Goal: Information Seeking & Learning: Learn about a topic

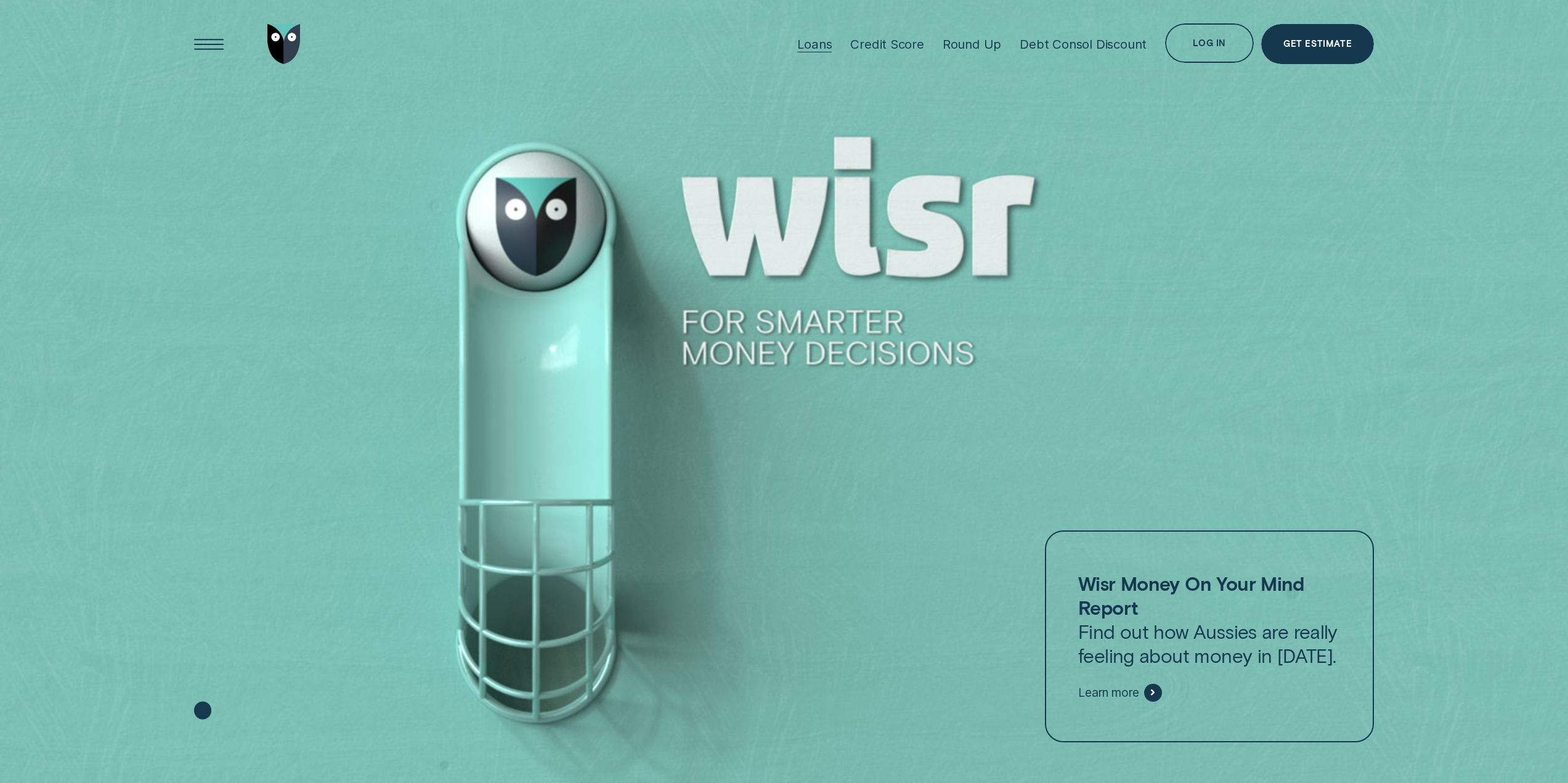
click at [825, 45] on div "Loans" at bounding box center [814, 44] width 35 height 15
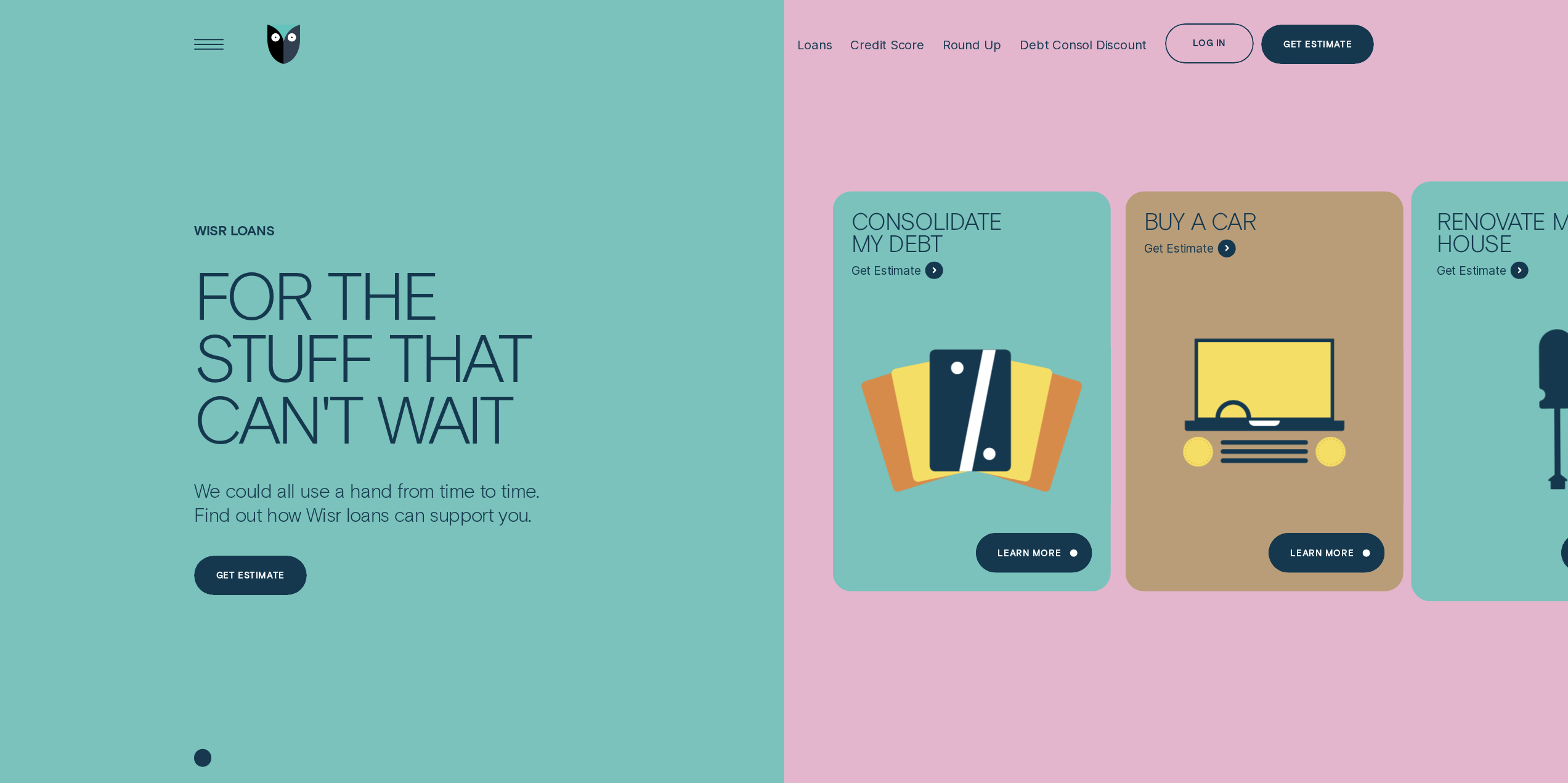
click at [1522, 270] on div "Renovate My House - Learn more" at bounding box center [1519, 270] width 18 height 18
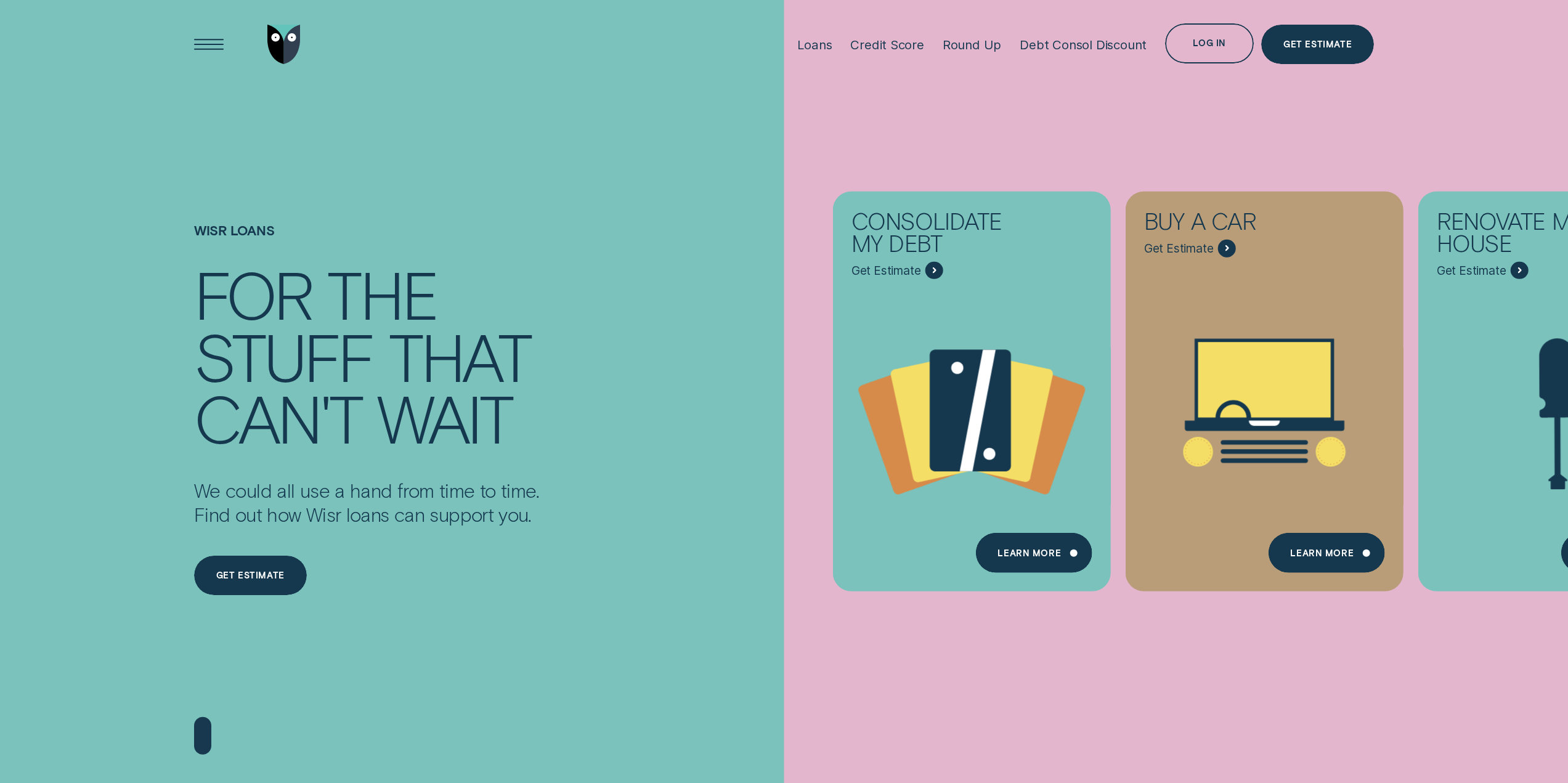
drag, startPoint x: 1416, startPoint y: 663, endPoint x: 1182, endPoint y: 674, distance: 234.3
click at [1190, 676] on div "Consolidate my debt Get Estimate Loans - Debt Consolidation Learn more Learn mo…" at bounding box center [1568, 391] width 1568 height 783
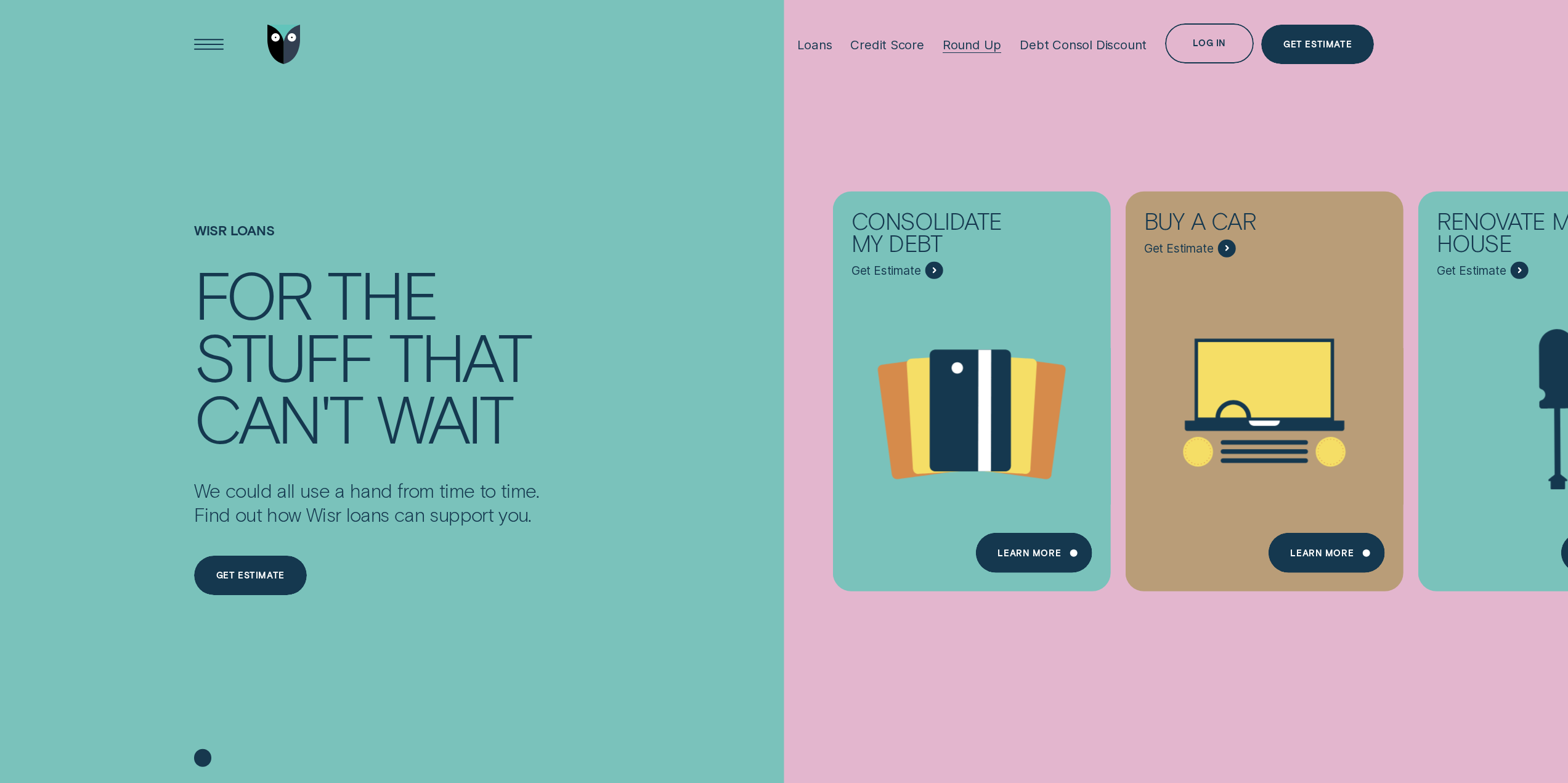
click at [982, 48] on div "Round Up" at bounding box center [972, 45] width 59 height 15
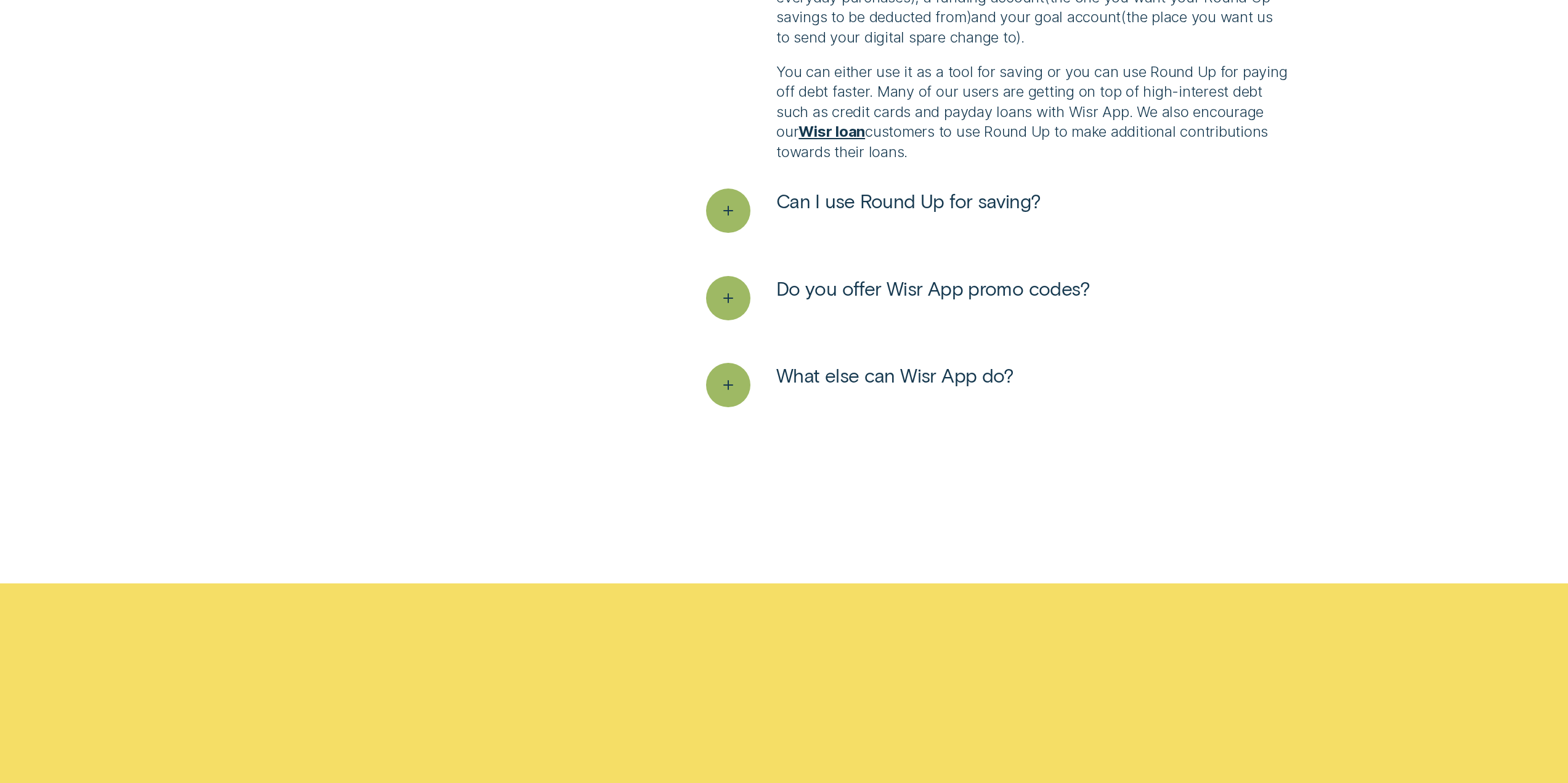
scroll to position [3819, 0]
